Goal: Find specific page/section: Find specific page/section

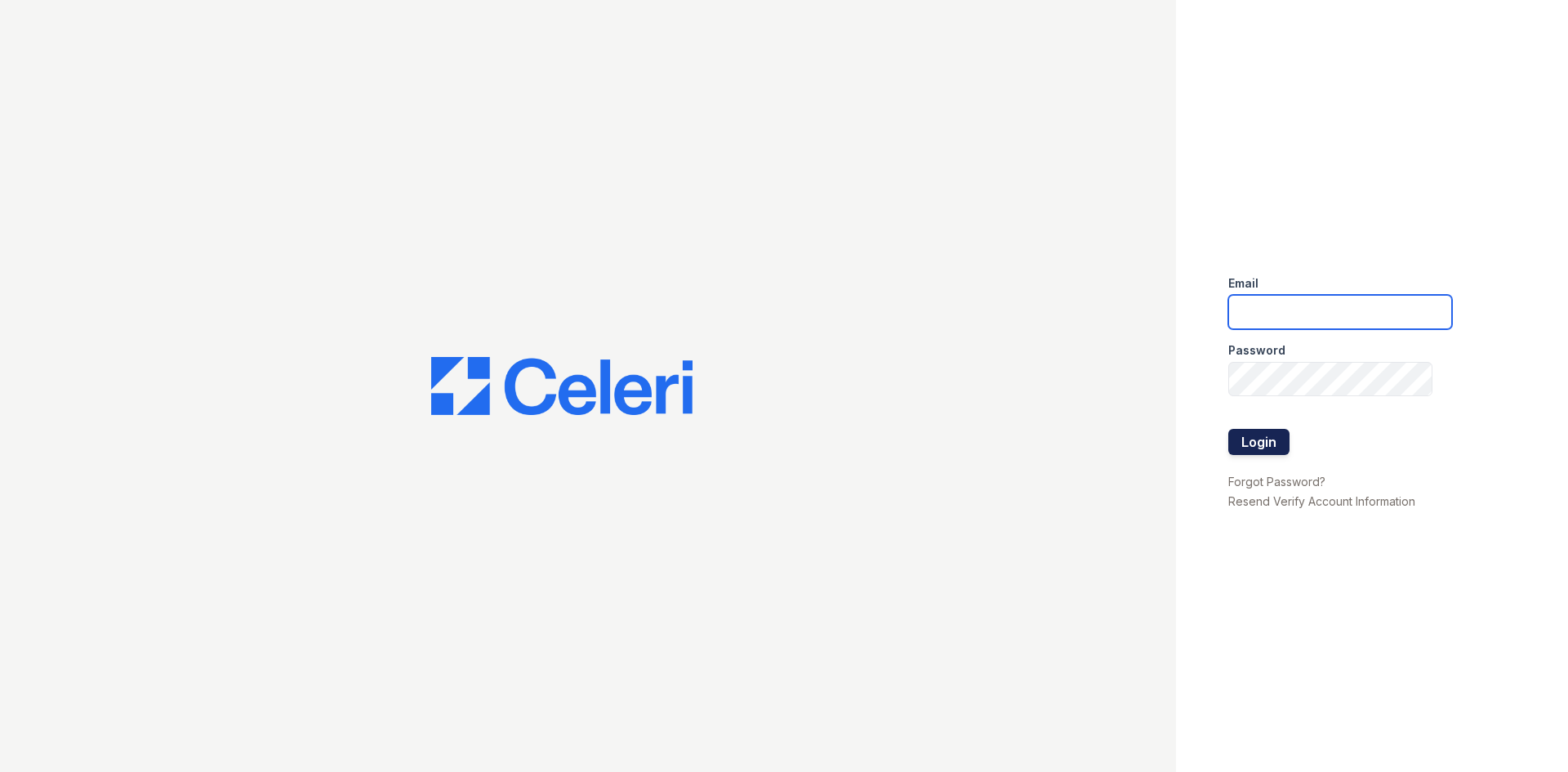
type input "[DOMAIN_NAME][EMAIL_ADDRESS][DOMAIN_NAME]"
click at [1241, 437] on button "Login" at bounding box center [1258, 441] width 61 height 26
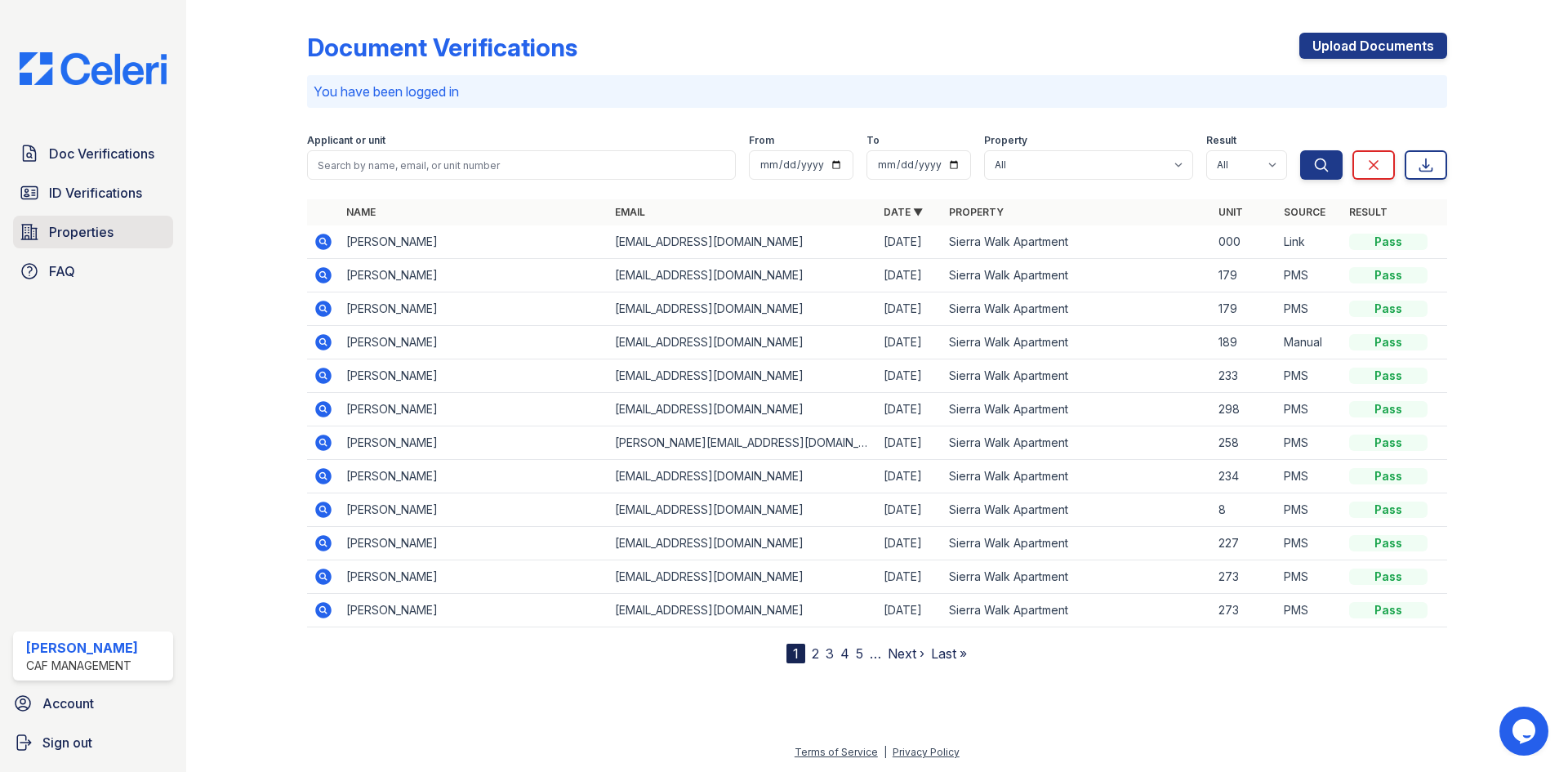
click at [96, 238] on span "Properties" at bounding box center [81, 232] width 65 height 20
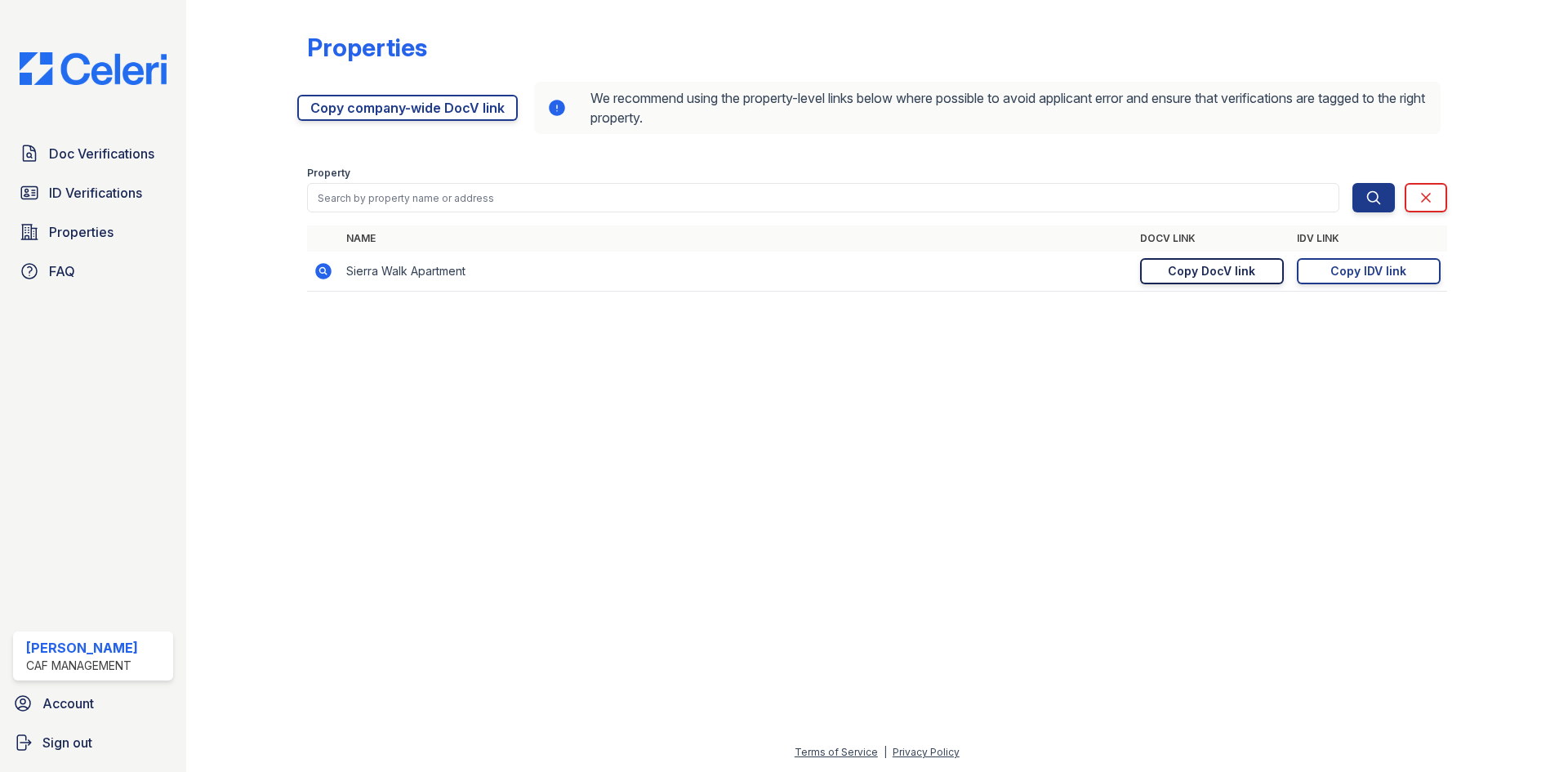
click at [1216, 275] on div "Copy DocV link" at bounding box center [1211, 271] width 88 height 16
click at [70, 190] on span "ID Verifications" at bounding box center [95, 193] width 93 height 20
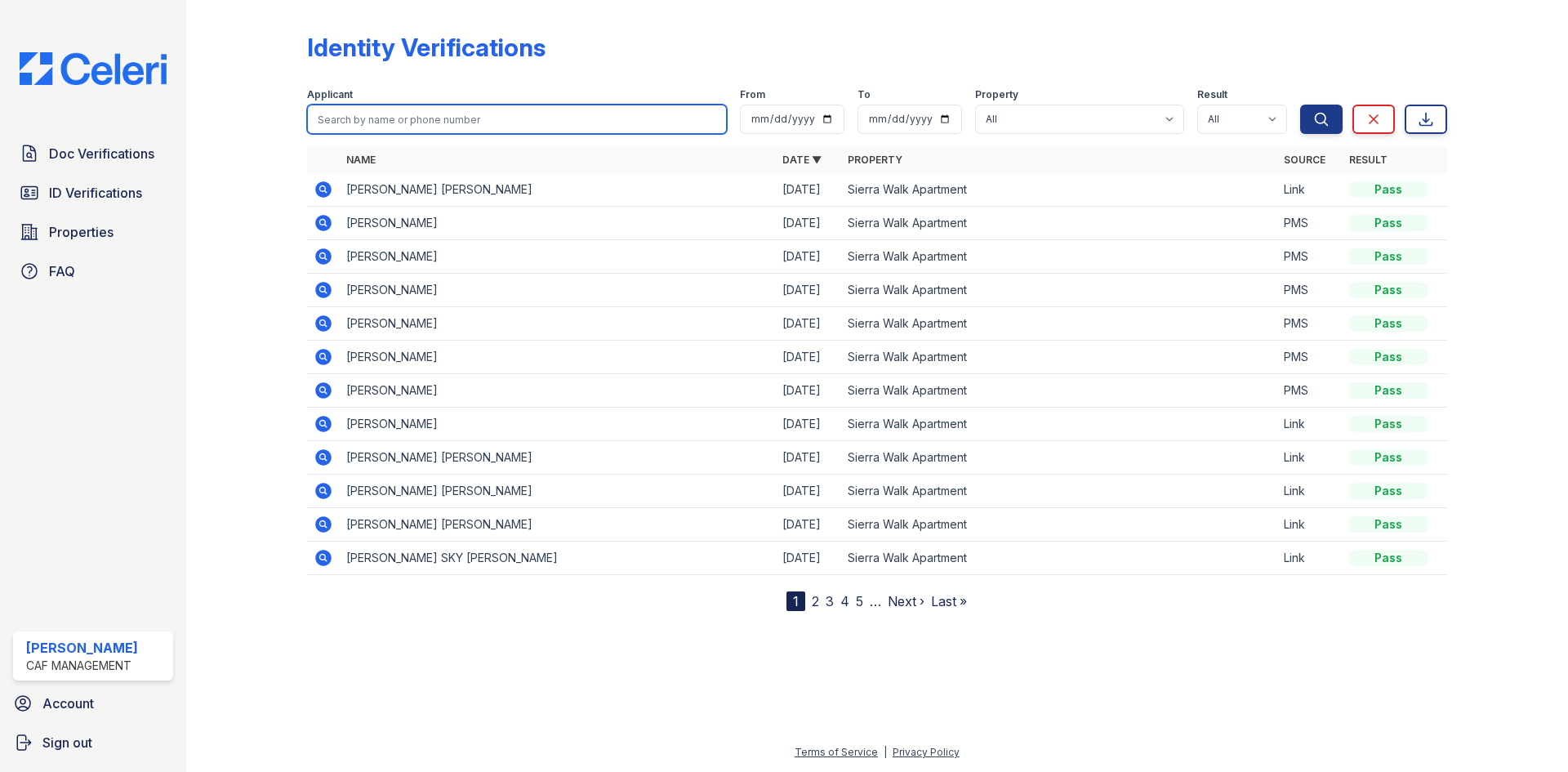
click at [466, 121] on input "search" at bounding box center [516, 120] width 419 height 30
type input "[PERSON_NAME]"
click at [1300, 105] on button "Search" at bounding box center [1321, 120] width 43 height 30
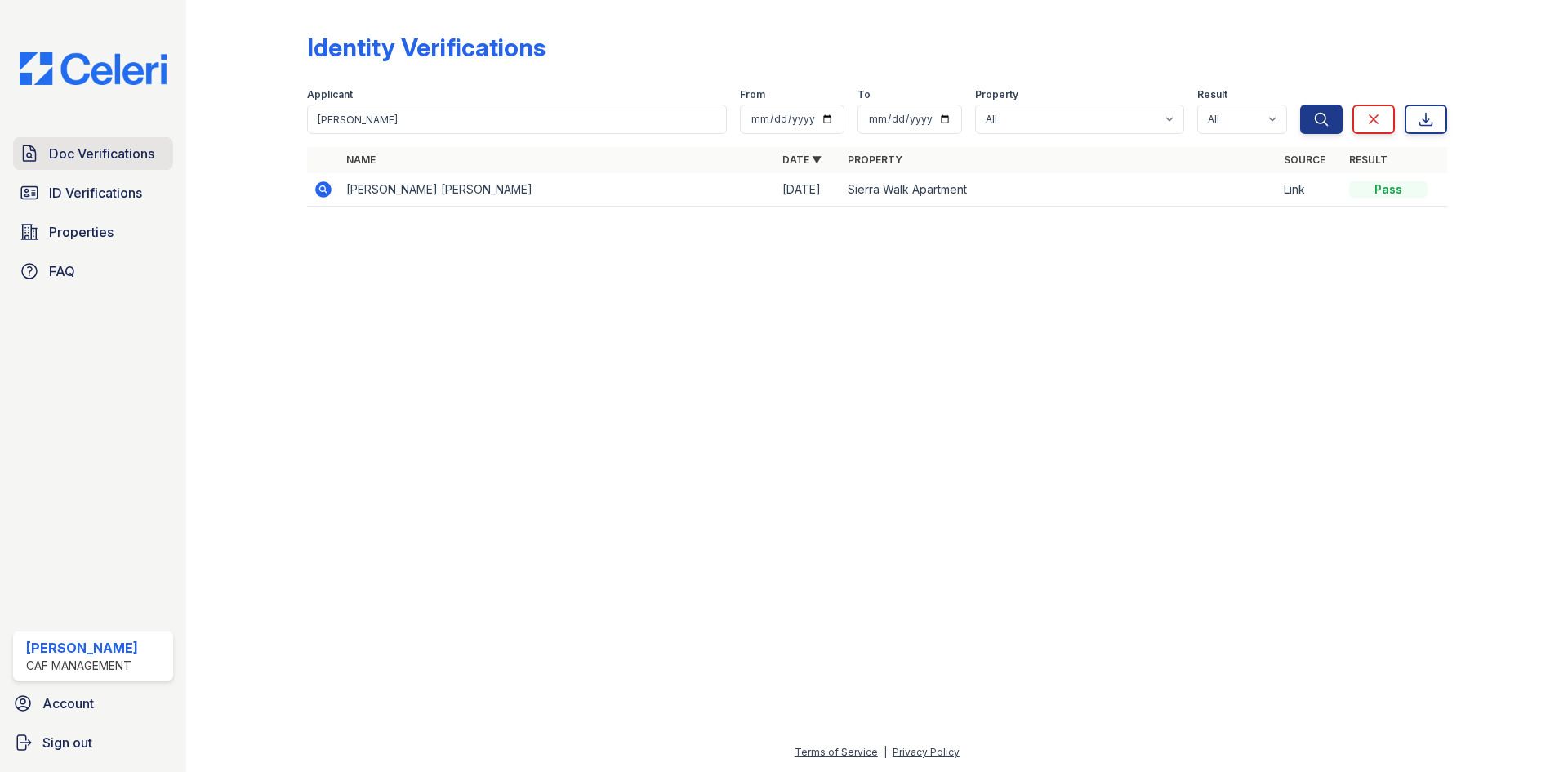
click at [90, 161] on span "Doc Verifications" at bounding box center [102, 153] width 106 height 20
